Goal: Task Accomplishment & Management: Complete application form

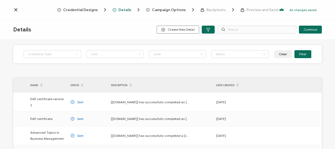
click at [127, 10] on span "Details" at bounding box center [125, 10] width 13 height 4
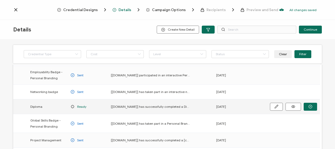
scroll to position [155, 0]
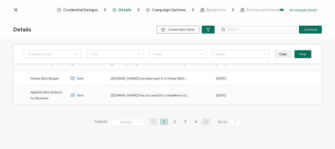
click at [174, 118] on li "2" at bounding box center [175, 121] width 8 height 7
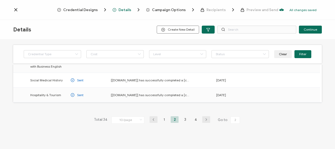
scroll to position [175, 0]
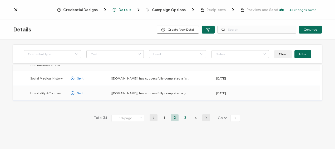
click at [183, 116] on li "3" at bounding box center [185, 117] width 8 height 7
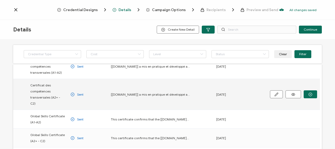
scroll to position [158, 0]
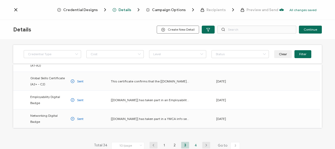
click at [194, 141] on li "4" at bounding box center [196, 144] width 8 height 7
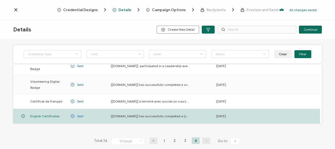
scroll to position [77, 0]
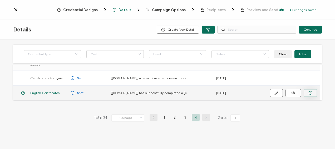
click at [312, 92] on icon "button" at bounding box center [310, 93] width 4 height 4
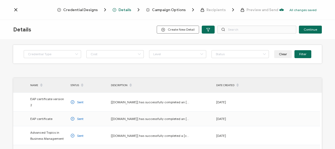
click at [172, 11] on span "Campaign Options" at bounding box center [169, 10] width 34 height 4
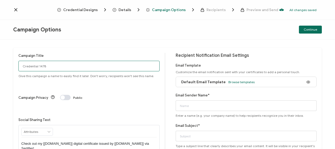
click at [37, 66] on input "Credential 1478" at bounding box center [88, 66] width 141 height 11
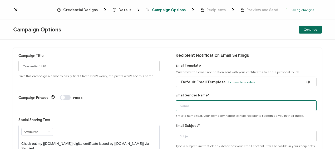
click at [194, 104] on input "Email Sender Name*" at bounding box center [246, 105] width 141 height 11
type input "Bayswater [GEOGRAPHIC_DATA]"
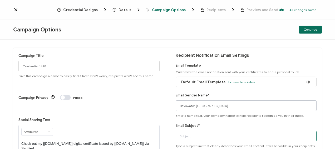
type input "Bayswater Digital Certificate"
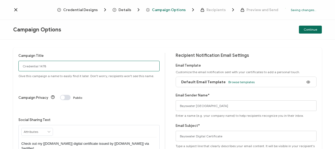
click at [38, 67] on input "Credential 1478" at bounding box center [88, 66] width 141 height 11
drag, startPoint x: 47, startPoint y: 66, endPoint x: 11, endPoint y: 65, distance: 36.1
click at [11, 65] on div "Campaign Title Credential 1478 Give this campaign a name to easily find it late…" at bounding box center [167, 94] width 335 height 109
type input "Toronto2025-[DATE]"
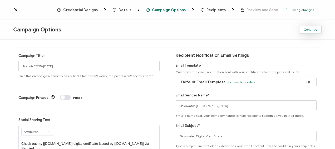
click at [309, 29] on span "Continue" at bounding box center [310, 29] width 13 height 3
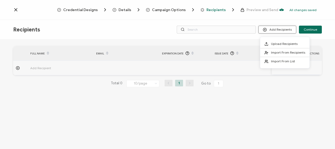
click at [279, 28] on button "Add Recipients" at bounding box center [277, 30] width 38 height 8
click at [279, 43] on span "Upload Recipients" at bounding box center [284, 44] width 27 height 4
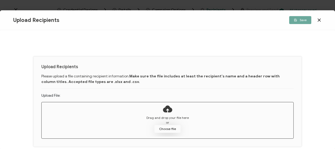
click at [171, 126] on button "Choose file" at bounding box center [167, 129] width 26 height 8
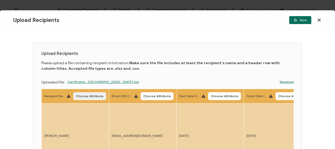
click at [90, 95] on span "Choose Attribute" at bounding box center [90, 95] width 28 height 3
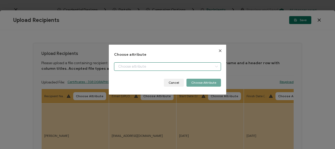
click at [140, 66] on input "dialog" at bounding box center [167, 66] width 107 height 8
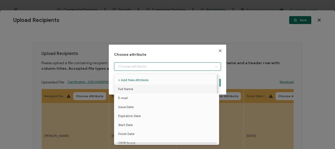
click at [131, 88] on span "Full Name" at bounding box center [125, 88] width 15 height 9
type input "Full Name"
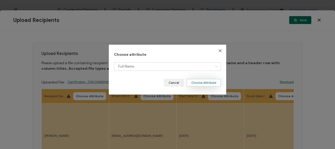
click at [199, 84] on button "Choose Attribute" at bounding box center [204, 83] width 35 height 8
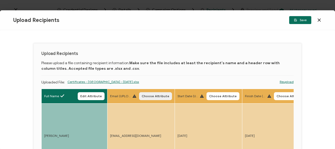
click at [155, 95] on span "Choose Attribute" at bounding box center [156, 95] width 28 height 3
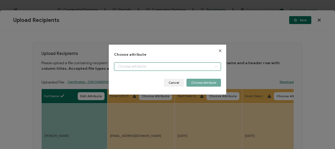
click at [155, 66] on input "dialog" at bounding box center [167, 66] width 107 height 8
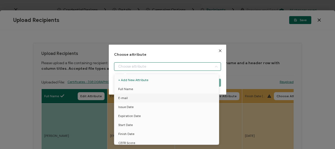
click at [132, 98] on li "E-mail" at bounding box center [167, 97] width 109 height 9
type input "E-mail"
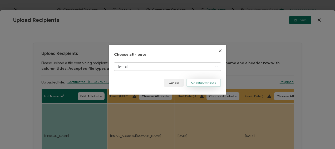
click at [193, 81] on button "Choose Attribute" at bounding box center [204, 83] width 35 height 8
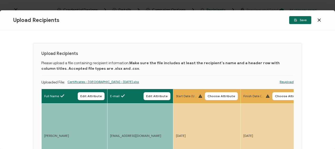
click at [222, 94] on span "Choose Attribute" at bounding box center [222, 95] width 28 height 3
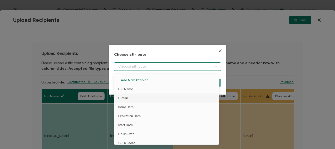
click at [135, 65] on input "dialog" at bounding box center [167, 66] width 107 height 8
click at [124, 124] on span "Start Date" at bounding box center [125, 124] width 14 height 9
type input "Start Date"
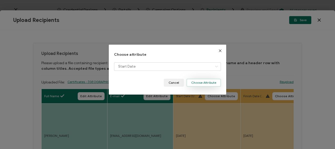
click at [199, 83] on button "Choose Attribute" at bounding box center [204, 83] width 35 height 8
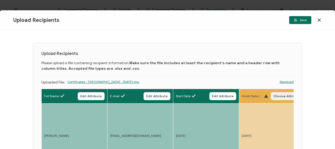
click at [280, 96] on span "Choose Attribute" at bounding box center [287, 95] width 28 height 3
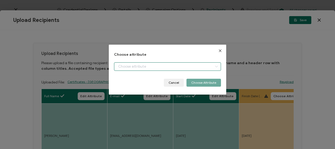
click at [144, 65] on input "dialog" at bounding box center [167, 66] width 107 height 8
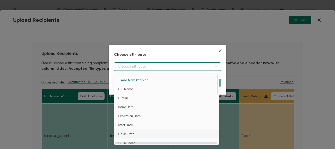
click at [128, 134] on span "Finish Date" at bounding box center [126, 133] width 16 height 9
type input "Finish Date"
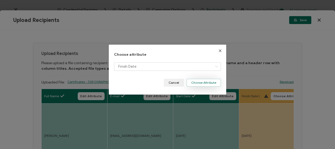
click at [199, 83] on button "Choose Attribute" at bounding box center [204, 83] width 35 height 8
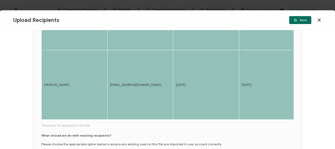
scroll to position [302, 0]
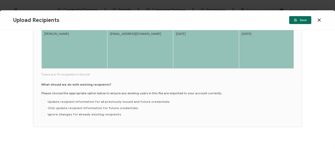
drag, startPoint x: 55, startPoint y: 63, endPoint x: 61, endPoint y: 64, distance: 6.1
drag, startPoint x: 59, startPoint y: 64, endPoint x: 61, endPoint y: 65, distance: 3.1
click at [43, 106] on span at bounding box center [43, 108] width 4 height 4
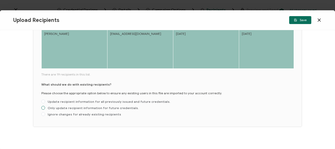
click at [43, 106] on input "Only update recipient information for future credentials." at bounding box center [43, 108] width 4 height 4
radio input "true"
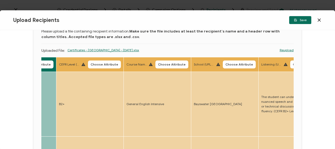
scroll to position [13, 0]
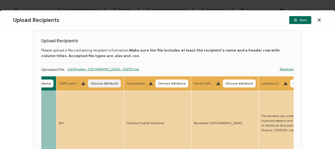
click at [103, 82] on span "Choose Attribute" at bounding box center [105, 83] width 28 height 3
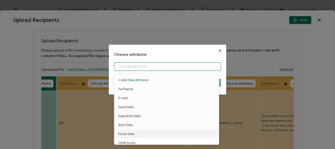
click at [198, 66] on input "dialog" at bounding box center [167, 66] width 107 height 8
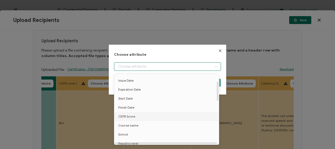
click at [130, 115] on span "CEFR Score" at bounding box center [126, 116] width 17 height 9
type input "CEFR Score"
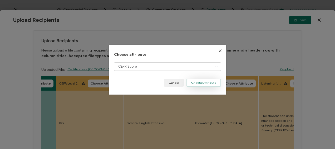
click at [207, 83] on button "Choose Attribute" at bounding box center [204, 83] width 35 height 8
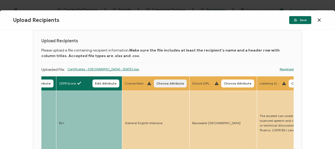
click at [165, 84] on span "Choose Attribute" at bounding box center [170, 83] width 28 height 3
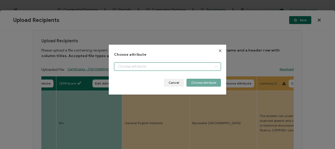
click at [161, 66] on input "dialog" at bounding box center [167, 66] width 107 height 8
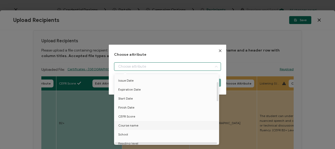
scroll to position [53, 0]
click at [128, 98] on span "Course name" at bounding box center [128, 98] width 20 height 9
type input "Course name"
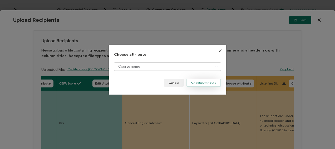
click at [200, 83] on button "Choose Attribute" at bounding box center [204, 83] width 35 height 8
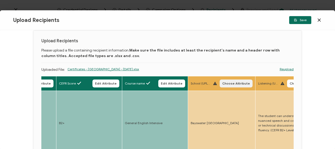
click at [239, 84] on span "Choose Attribute" at bounding box center [236, 83] width 28 height 3
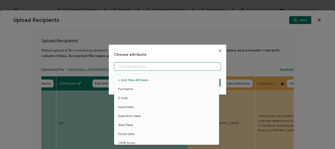
click at [168, 67] on input "dialog" at bounding box center [167, 66] width 107 height 8
click at [244, 105] on div "Choose attribute Cancel Choose Attribute" at bounding box center [167, 74] width 335 height 149
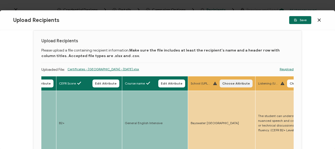
click at [239, 84] on span "Choose Attribute" at bounding box center [236, 83] width 28 height 3
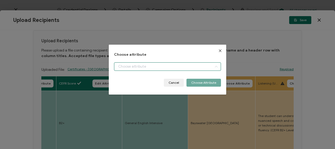
click at [193, 69] on input "dialog" at bounding box center [167, 66] width 107 height 8
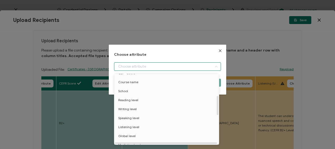
scroll to position [79, 0]
click at [128, 81] on li "School" at bounding box center [167, 81] width 109 height 9
type input "School"
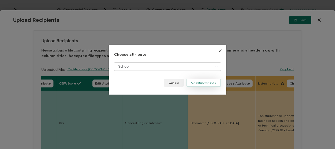
click at [198, 83] on button "Choose Attribute" at bounding box center [204, 83] width 35 height 8
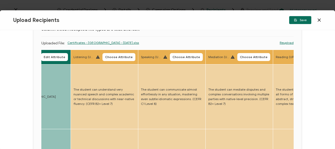
scroll to position [39, 0]
click at [123, 57] on span "Choose Attribute" at bounding box center [119, 56] width 28 height 3
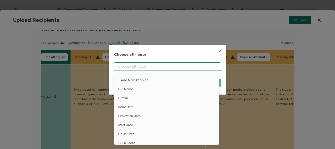
click at [125, 68] on input "dialog" at bounding box center [167, 66] width 107 height 8
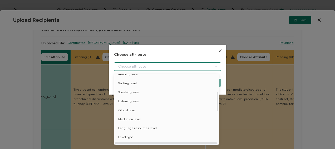
scroll to position [105, 0]
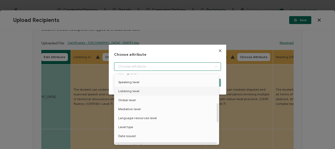
click at [125, 91] on span "Listening level" at bounding box center [128, 90] width 21 height 9
type input "Listening level"
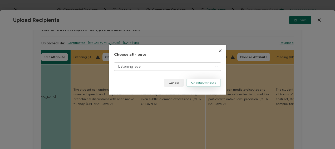
click at [197, 83] on button "Choose Attribute" at bounding box center [204, 83] width 35 height 8
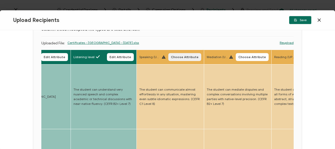
click at [182, 55] on span "Choose Attribute" at bounding box center [185, 56] width 28 height 3
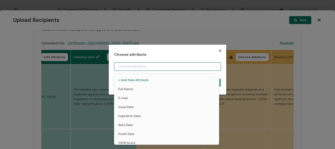
click at [155, 64] on input "dialog" at bounding box center [167, 66] width 107 height 8
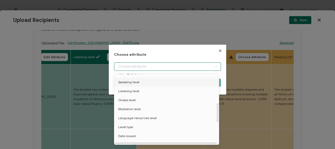
click at [123, 84] on span "Speaking level" at bounding box center [128, 81] width 21 height 9
type input "Speaking level"
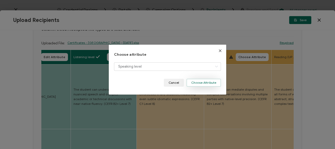
click at [197, 81] on button "Choose Attribute" at bounding box center [204, 83] width 35 height 8
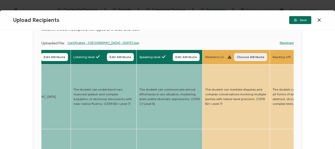
click at [250, 57] on span "Choose Attribute" at bounding box center [251, 56] width 28 height 3
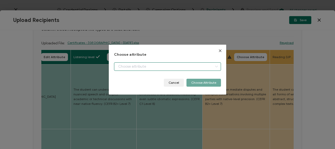
click at [183, 66] on input "dialog" at bounding box center [167, 66] width 107 height 8
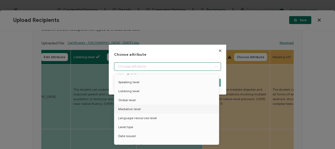
drag, startPoint x: 127, startPoint y: 107, endPoint x: 139, endPoint y: 107, distance: 12.4
click at [128, 107] on span "Mediation level" at bounding box center [129, 108] width 22 height 9
type input "Mediation level"
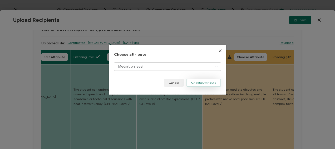
click at [209, 82] on button "Choose Attribute" at bounding box center [204, 83] width 35 height 8
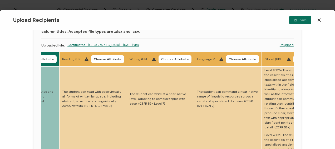
scroll to position [13, 0]
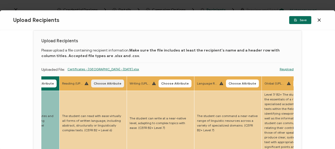
click at [111, 84] on span "Choose Attribute" at bounding box center [108, 83] width 28 height 3
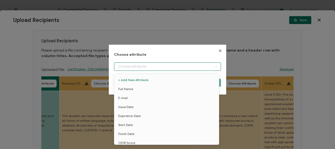
click at [131, 66] on input "dialog" at bounding box center [167, 66] width 107 height 8
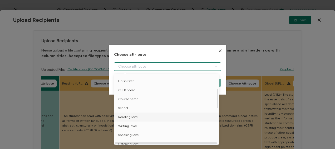
click at [136, 116] on span "Reading level" at bounding box center [128, 116] width 20 height 9
type input "Reading level"
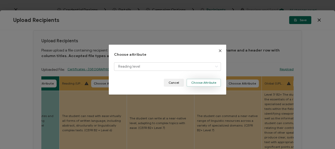
click at [200, 83] on button "Choose Attribute" at bounding box center [204, 83] width 35 height 8
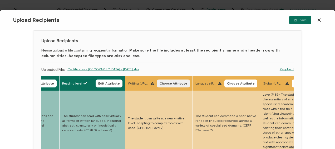
click at [170, 82] on span "Choose Attribute" at bounding box center [174, 83] width 28 height 3
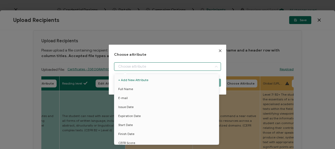
click at [130, 64] on input "dialog" at bounding box center [167, 66] width 107 height 8
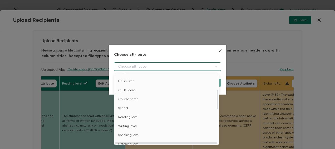
scroll to position [79, 0]
click at [130, 100] on span "Writing level" at bounding box center [127, 99] width 18 height 9
type input "Writing level"
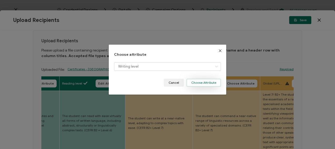
click at [192, 81] on button "Choose Attribute" at bounding box center [204, 83] width 35 height 8
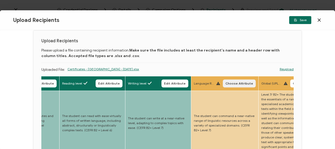
click at [236, 84] on span "Choose Attribute" at bounding box center [240, 83] width 28 height 3
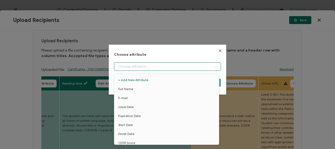
click at [149, 65] on input "dialog" at bounding box center [167, 66] width 107 height 8
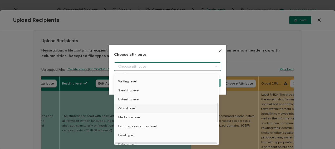
scroll to position [105, 0]
click at [134, 118] on span "Language resources level" at bounding box center [137, 117] width 38 height 9
type input "Language resources level"
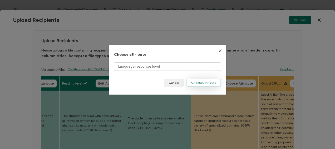
click at [189, 83] on button "Choose Attribute" at bounding box center [204, 83] width 35 height 8
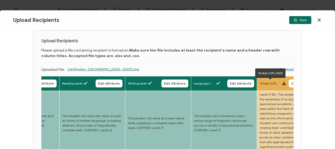
click at [272, 83] on span "Global (UPLOAD)" at bounding box center [270, 83] width 21 height 5
click at [291, 83] on button "Choose Attribute" at bounding box center [305, 83] width 33 height 8
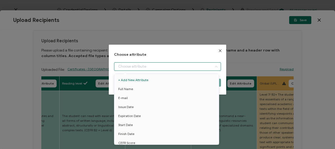
click at [148, 66] on input "dialog" at bounding box center [167, 66] width 107 height 8
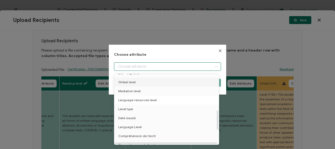
scroll to position [132, 0]
click at [136, 116] on span "Language Level" at bounding box center [129, 118] width 23 height 9
type input "Language Level"
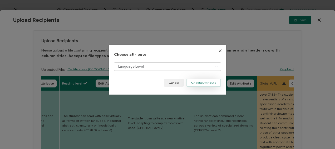
click at [206, 82] on button "Choose Attribute" at bounding box center [204, 83] width 35 height 8
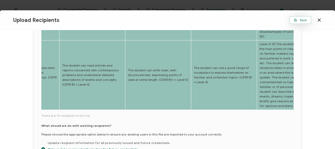
scroll to position [223, 0]
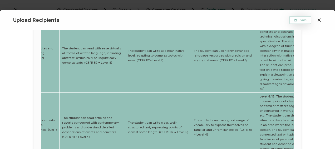
click at [303, 20] on span "Save" at bounding box center [300, 19] width 13 height 3
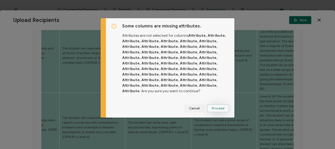
click at [217, 106] on span "Proceed" at bounding box center [218, 107] width 13 height 3
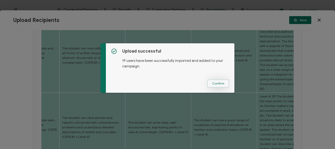
click at [214, 82] on span "Confirm" at bounding box center [218, 83] width 12 height 3
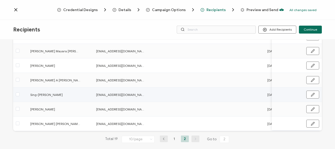
scroll to position [97, 0]
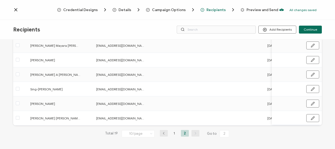
click at [164, 134] on icon "button" at bounding box center [164, 132] width 8 height 3
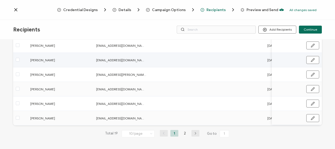
scroll to position [111, 0]
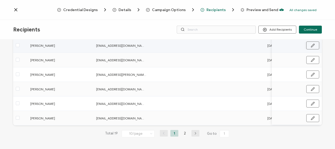
click at [312, 44] on icon "button" at bounding box center [313, 45] width 4 height 4
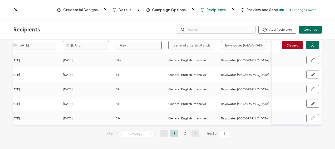
scroll to position [0, 272]
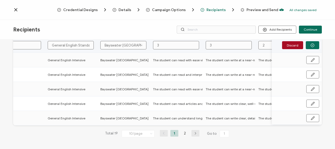
click at [180, 42] on input "3" at bounding box center [176, 45] width 46 height 8
drag, startPoint x: 163, startPoint y: 44, endPoint x: 157, endPoint y: 44, distance: 6.3
click at [157, 44] on input "3" at bounding box center [176, 45] width 46 height 8
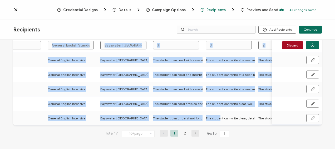
drag, startPoint x: 219, startPoint y: 124, endPoint x: 240, endPoint y: 124, distance: 20.6
click at [240, 124] on div "Add Recipient [PERSON_NAME] [EMAIL_ADDRESS][DOMAIN_NAME] [DATE] [DATE] B2 Gener…" at bounding box center [167, 45] width 309 height 160
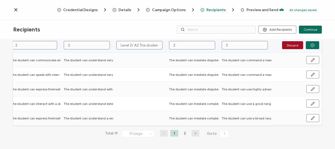
click at [141, 45] on input "Level 2/ A2 The student can understand sentences and frequently used expression…" at bounding box center [139, 45] width 46 height 8
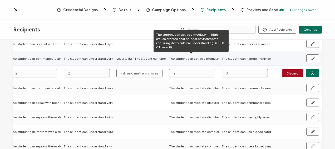
drag, startPoint x: 119, startPoint y: 43, endPoint x: 198, endPoint y: 63, distance: 81.5
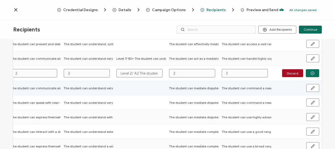
click at [136, 87] on td at bounding box center [140, 88] width 53 height 14
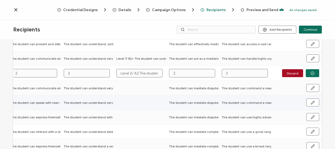
click at [139, 104] on td at bounding box center [140, 102] width 53 height 14
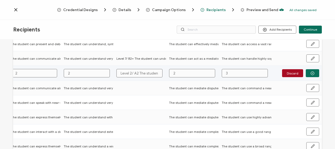
click at [180, 72] on input "2" at bounding box center [192, 73] width 46 height 8
click at [230, 72] on input "3" at bounding box center [245, 73] width 46 height 8
click at [292, 73] on button "Discard" at bounding box center [292, 73] width 21 height 8
click at [312, 72] on icon "button" at bounding box center [313, 73] width 4 height 4
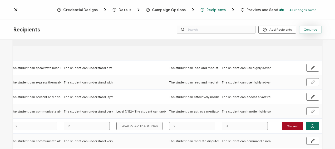
click at [311, 31] on span "Continue" at bounding box center [310, 29] width 13 height 3
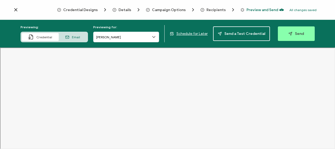
click at [197, 32] on span "Schedule for Later" at bounding box center [192, 33] width 31 height 4
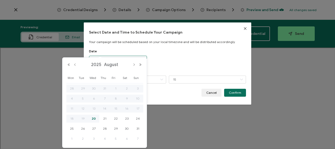
click at [120, 60] on body "Credential Designs Details Campaign Options Recipients Preview and Send All cha…" at bounding box center [167, 74] width 335 height 149
click at [116, 118] on span "22" at bounding box center [116, 118] width 6 height 6
type input "[DATE]"
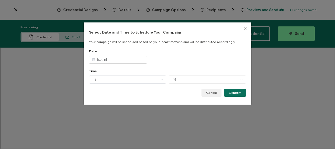
click at [161, 79] on icon "dialog" at bounding box center [161, 79] width 7 height 8
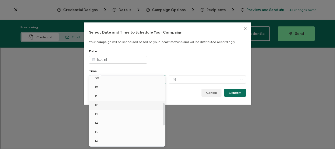
click at [97, 105] on span "12" at bounding box center [96, 105] width 3 height 4
type input "12"
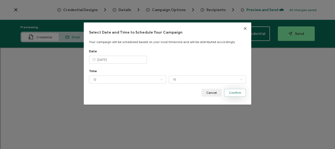
click at [232, 92] on span "Confirm" at bounding box center [235, 92] width 12 height 3
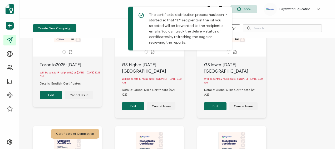
click at [55, 95] on button "Edit" at bounding box center [51, 95] width 22 height 8
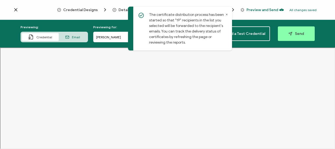
click at [226, 13] on icon at bounding box center [227, 14] width 3 height 3
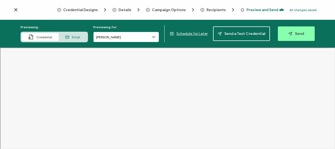
click at [158, 38] on input "[PERSON_NAME]" at bounding box center [126, 37] width 66 height 11
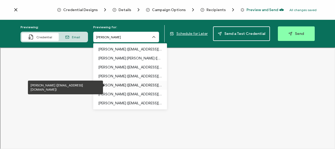
click at [116, 84] on p "[PERSON_NAME] ([EMAIL_ADDRESS][DOMAIN_NAME])" at bounding box center [130, 85] width 63 height 9
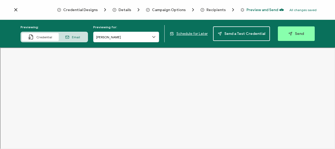
click at [207, 8] on span "Recipients" at bounding box center [216, 10] width 19 height 4
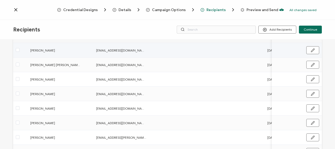
scroll to position [53, 0]
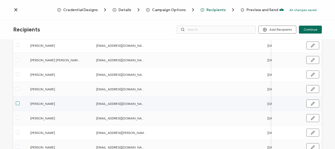
click at [18, 103] on span at bounding box center [18, 103] width 4 height 4
click at [19, 101] on input "checkbox" at bounding box center [19, 101] width 0 height 0
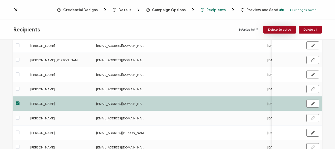
click at [287, 30] on span "Delete Selected" at bounding box center [279, 29] width 23 height 3
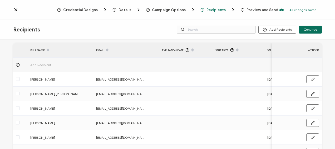
scroll to position [0, 0]
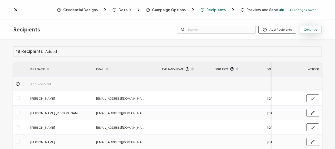
click at [310, 30] on span "Continue" at bounding box center [310, 29] width 13 height 3
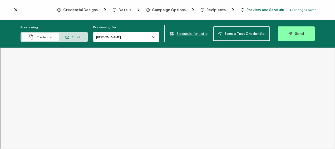
click at [193, 33] on span "Schedule for Later" at bounding box center [192, 33] width 31 height 4
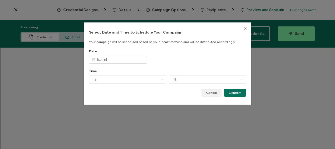
click at [94, 61] on icon "dialog" at bounding box center [93, 60] width 7 height 8
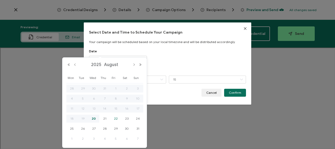
click at [117, 117] on span "22" at bounding box center [116, 118] width 6 height 6
type input "[DATE]"
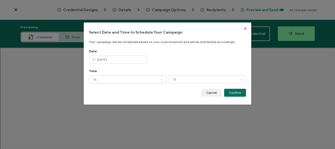
click at [162, 78] on icon "dialog" at bounding box center [161, 79] width 7 height 8
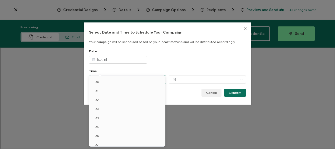
scroll to position [84, 0]
click at [98, 105] on li "12" at bounding box center [128, 104] width 78 height 9
type input "12"
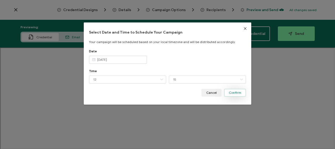
click at [241, 92] on button "Confirm" at bounding box center [235, 93] width 22 height 8
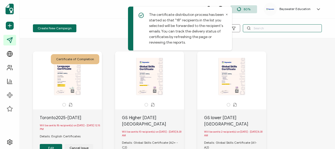
click at [261, 30] on input "text" at bounding box center [282, 28] width 79 height 8
click at [226, 14] on icon at bounding box center [227, 14] width 3 height 3
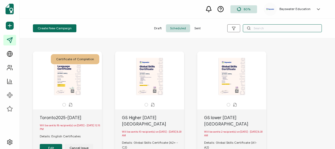
click at [253, 26] on input "text" at bounding box center [282, 28] width 79 height 8
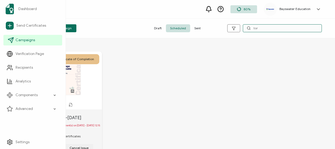
type input "tor"
click at [25, 40] on span "Campaigns" at bounding box center [25, 39] width 19 height 5
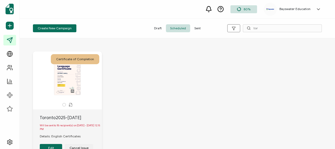
click at [196, 27] on span "Sent" at bounding box center [197, 28] width 15 height 8
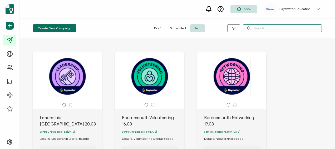
click at [254, 29] on input "text" at bounding box center [282, 28] width 79 height 8
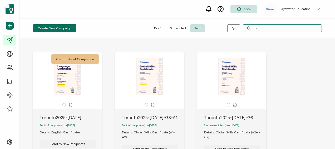
type input "tor"
click at [67, 82] on div "The recipient’s full name, which will be automatically filled based on the info…" at bounding box center [67, 76] width 55 height 37
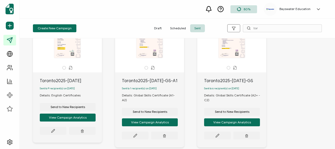
scroll to position [53, 0]
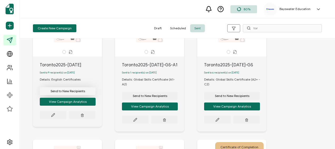
click at [70, 92] on span "Send to New Recipients" at bounding box center [68, 90] width 35 height 3
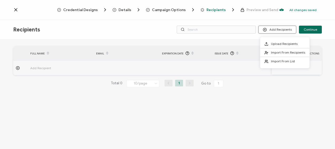
click at [285, 28] on button "Add Recipients" at bounding box center [277, 30] width 38 height 8
click at [266, 28] on icon at bounding box center [265, 30] width 4 height 4
click at [286, 52] on span "Import From Recipients" at bounding box center [288, 52] width 34 height 4
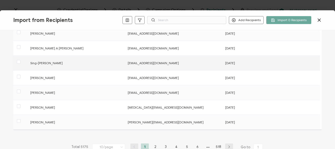
scroll to position [105, 0]
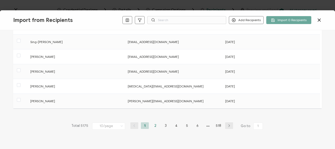
click at [155, 125] on li "2" at bounding box center [155, 125] width 8 height 7
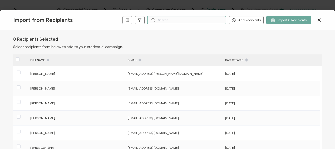
click at [166, 19] on input "text" at bounding box center [186, 20] width 79 height 8
drag, startPoint x: 166, startPoint y: 19, endPoint x: 146, endPoint y: 19, distance: 20.6
click at [146, 19] on div "Add Recipients Add a Single Recipient Import 0 Recipients hiro" at bounding box center [222, 20] width 199 height 8
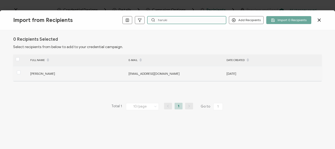
type input "haruki"
click at [47, 73] on span "[PERSON_NAME]" at bounding box center [42, 73] width 25 height 4
click at [19, 72] on span at bounding box center [19, 72] width 4 height 4
click at [21, 70] on input "checkbox" at bounding box center [21, 70] width 0 height 0
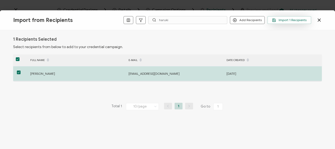
click at [285, 20] on span "Import 1 Recipients" at bounding box center [289, 20] width 35 height 4
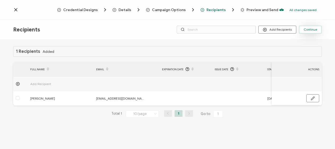
click at [309, 29] on span "Continue" at bounding box center [310, 29] width 13 height 3
